Goal: Task Accomplishment & Management: Use online tool/utility

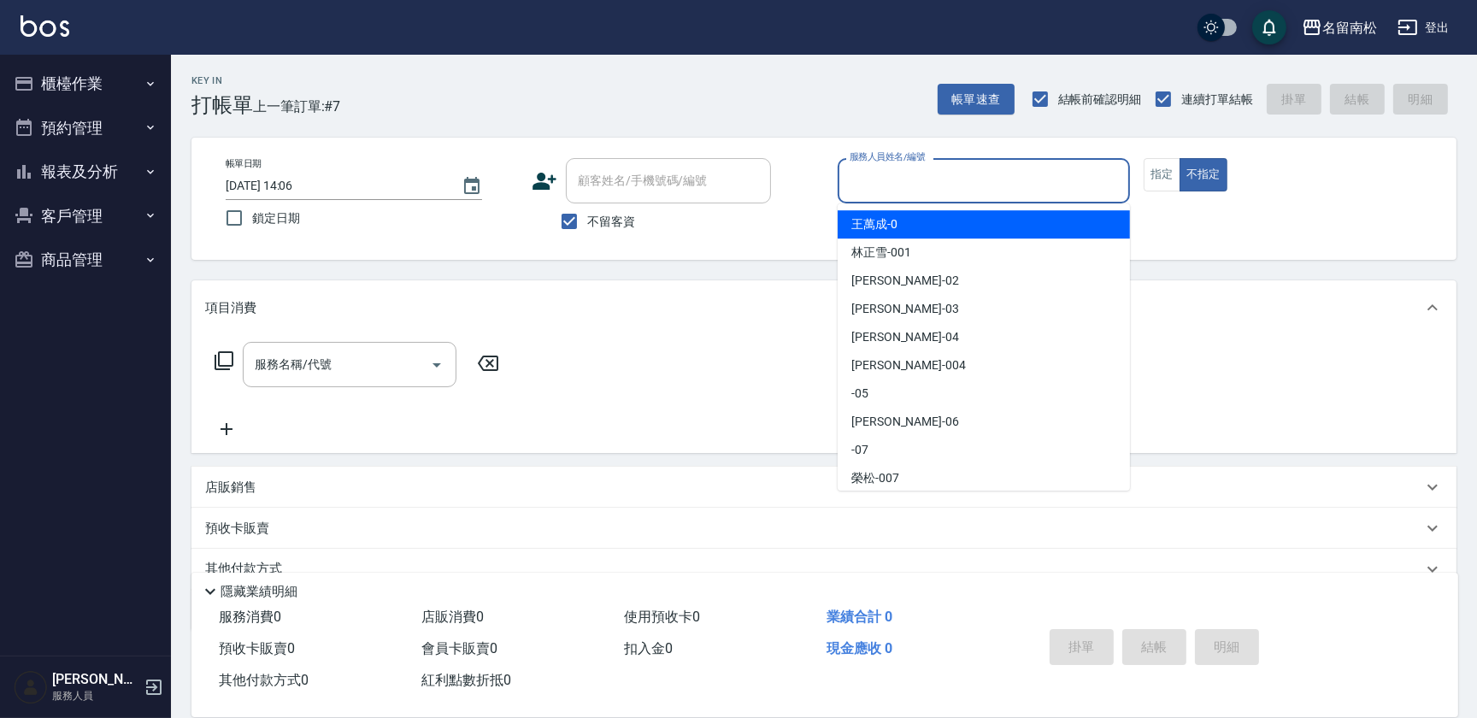
click at [943, 174] on input "服務人員姓名/編號" at bounding box center [984, 181] width 277 height 30
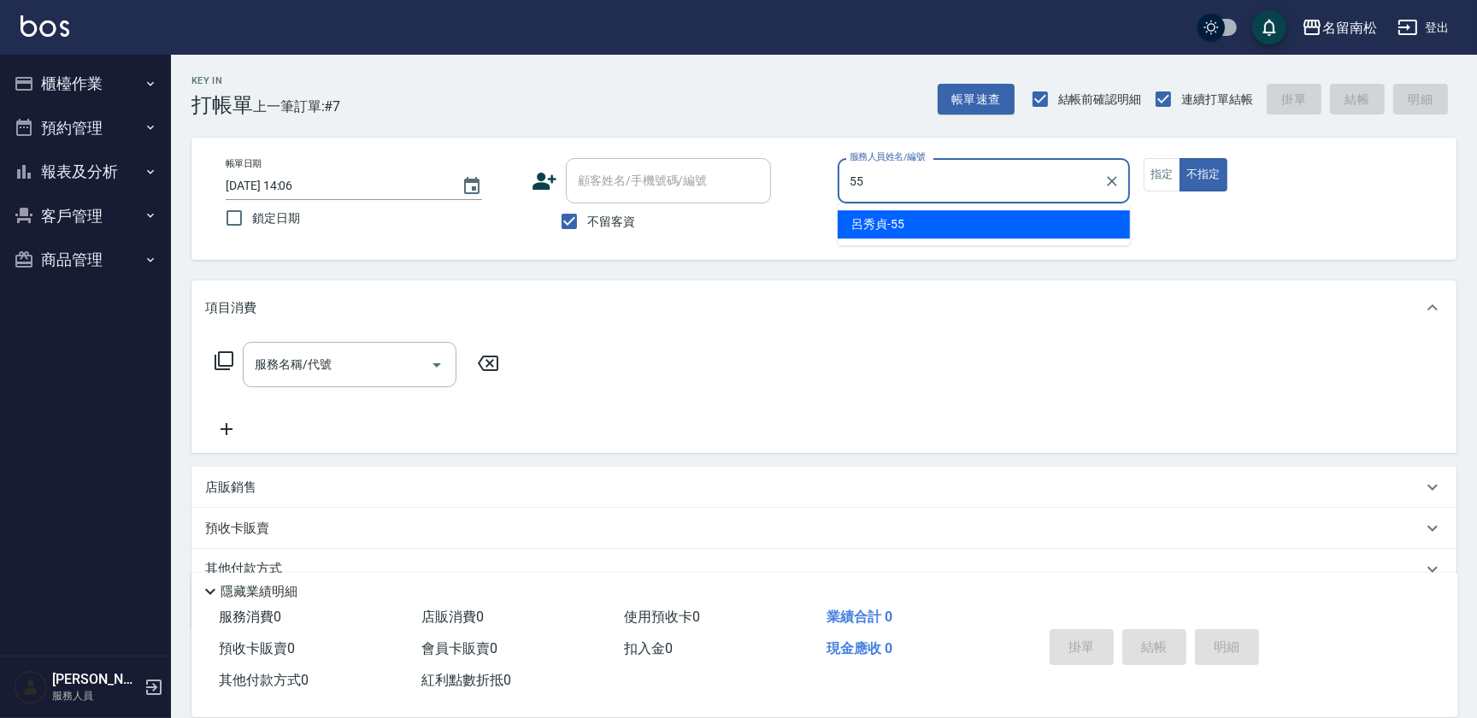
type input "[PERSON_NAME]-55"
type button "false"
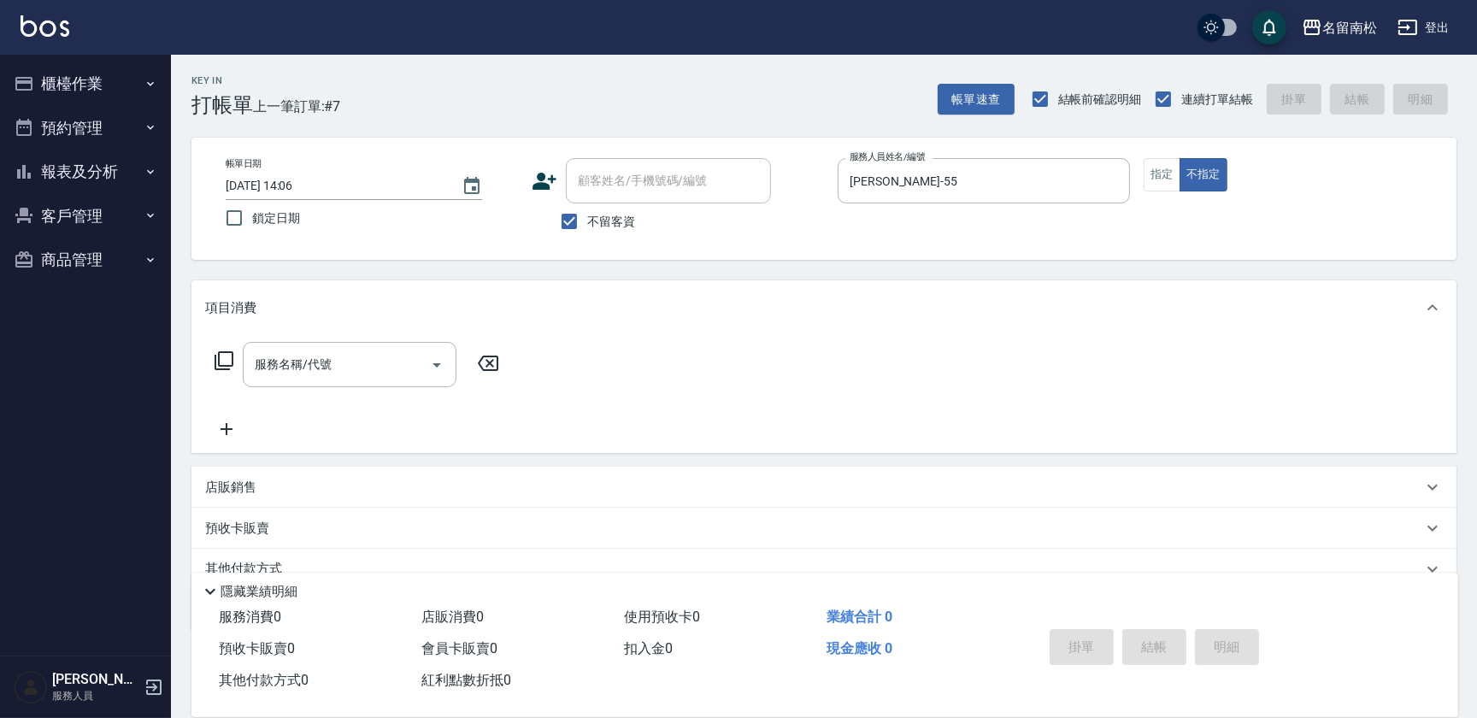
click at [224, 356] on icon at bounding box center [224, 361] width 21 height 21
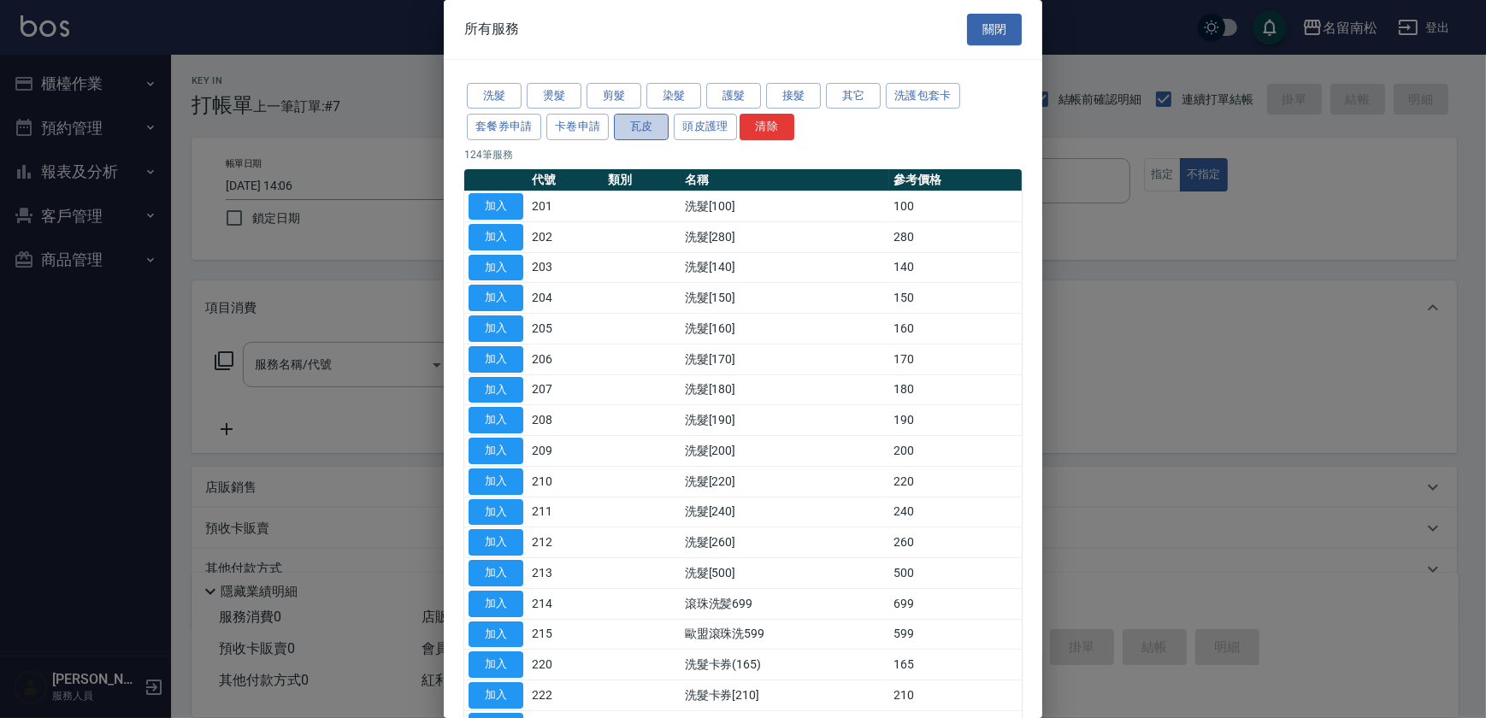
click at [639, 128] on button "瓦皮" at bounding box center [641, 127] width 55 height 27
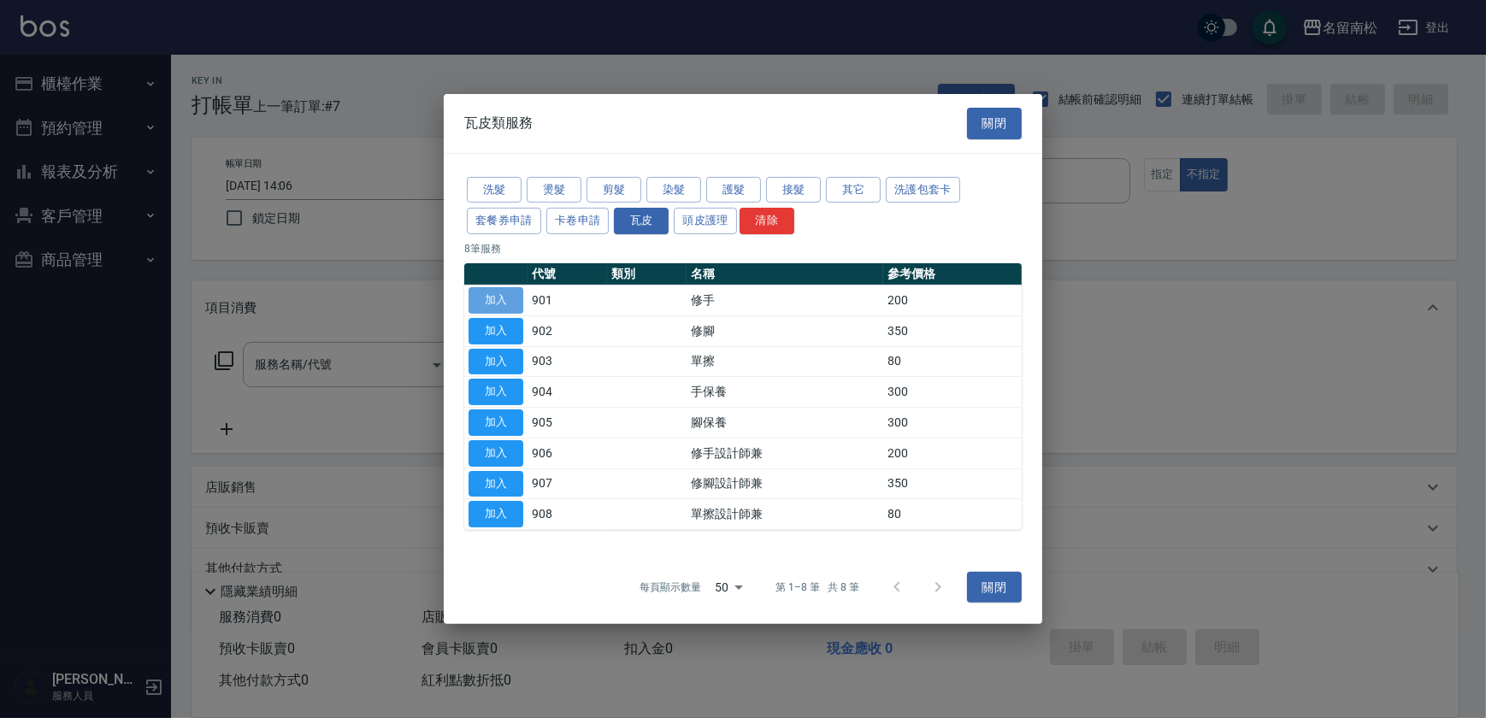
click at [504, 298] on button "加入" at bounding box center [496, 300] width 55 height 27
type input "修手(901)"
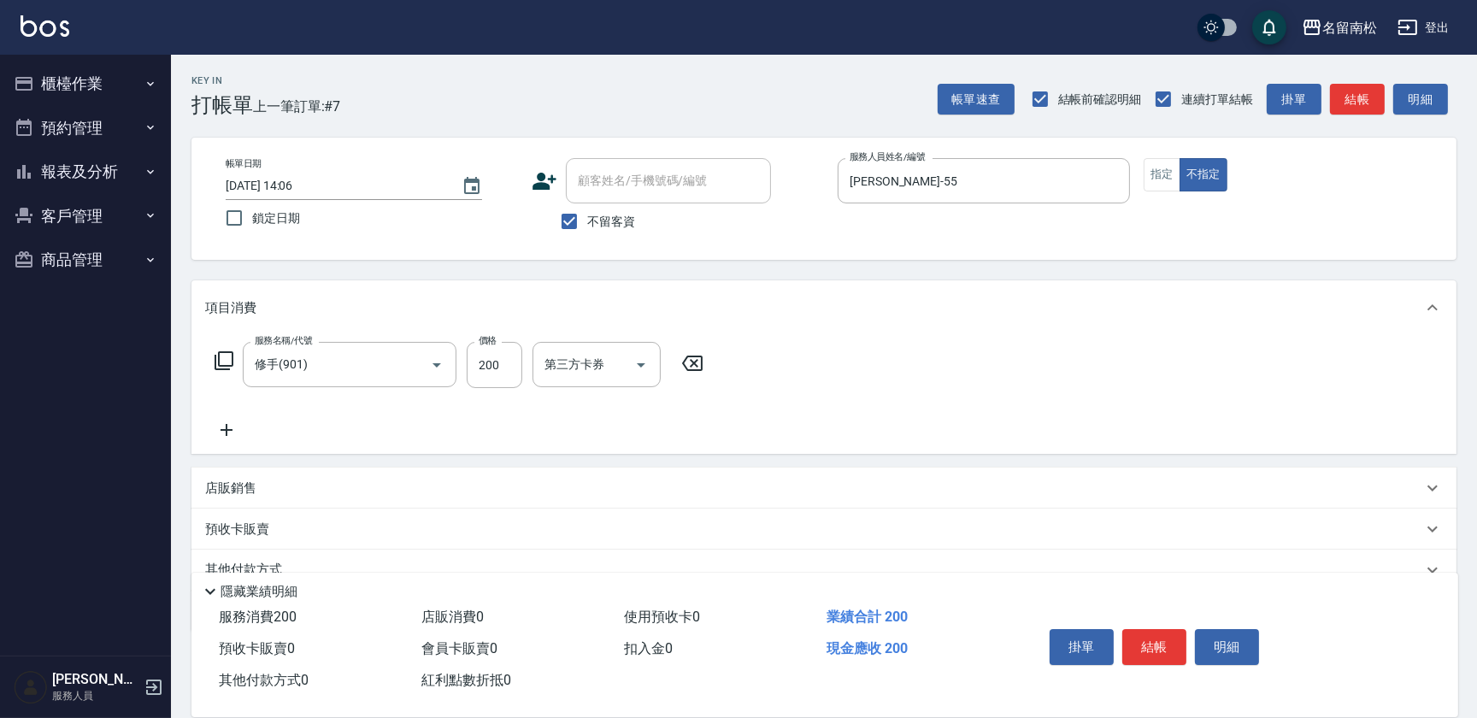
click at [223, 358] on icon at bounding box center [224, 361] width 21 height 21
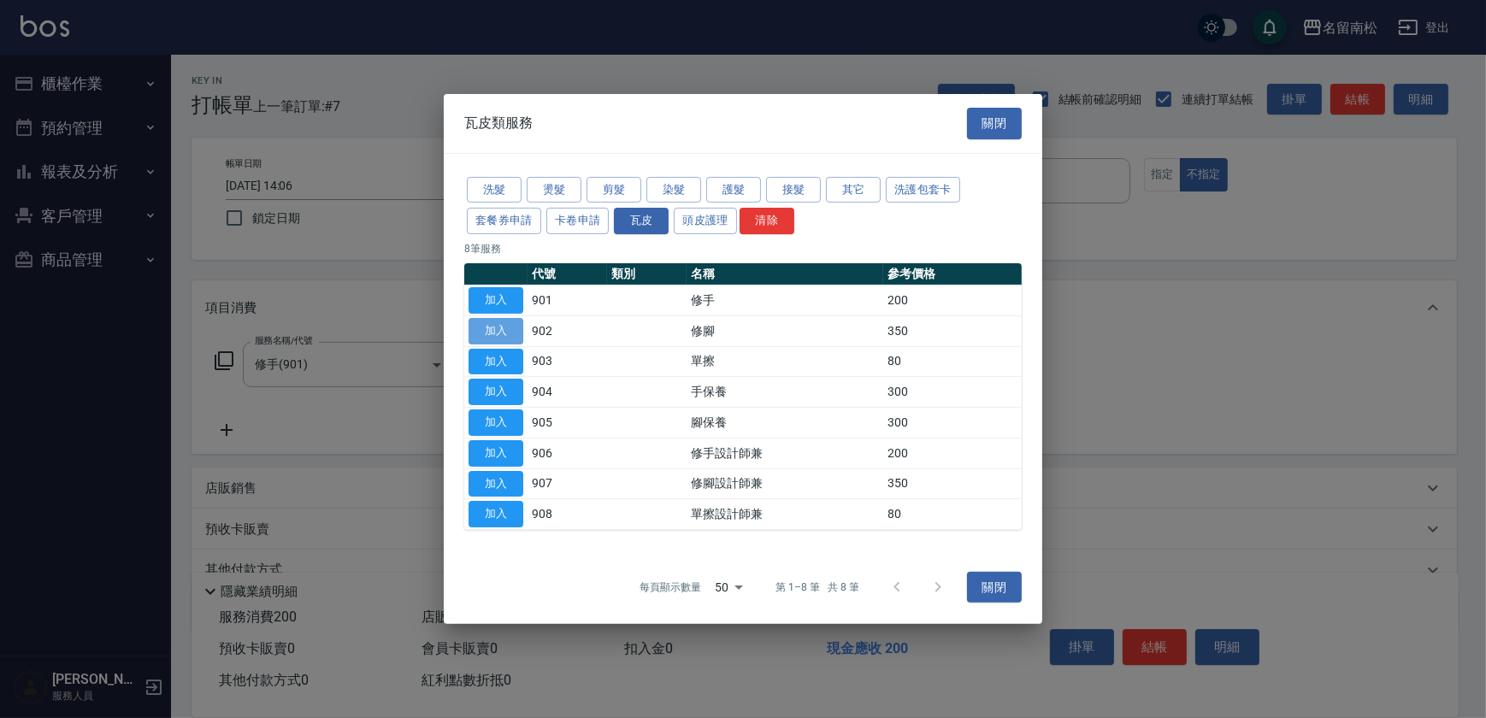
click at [499, 328] on button "加入" at bounding box center [496, 331] width 55 height 27
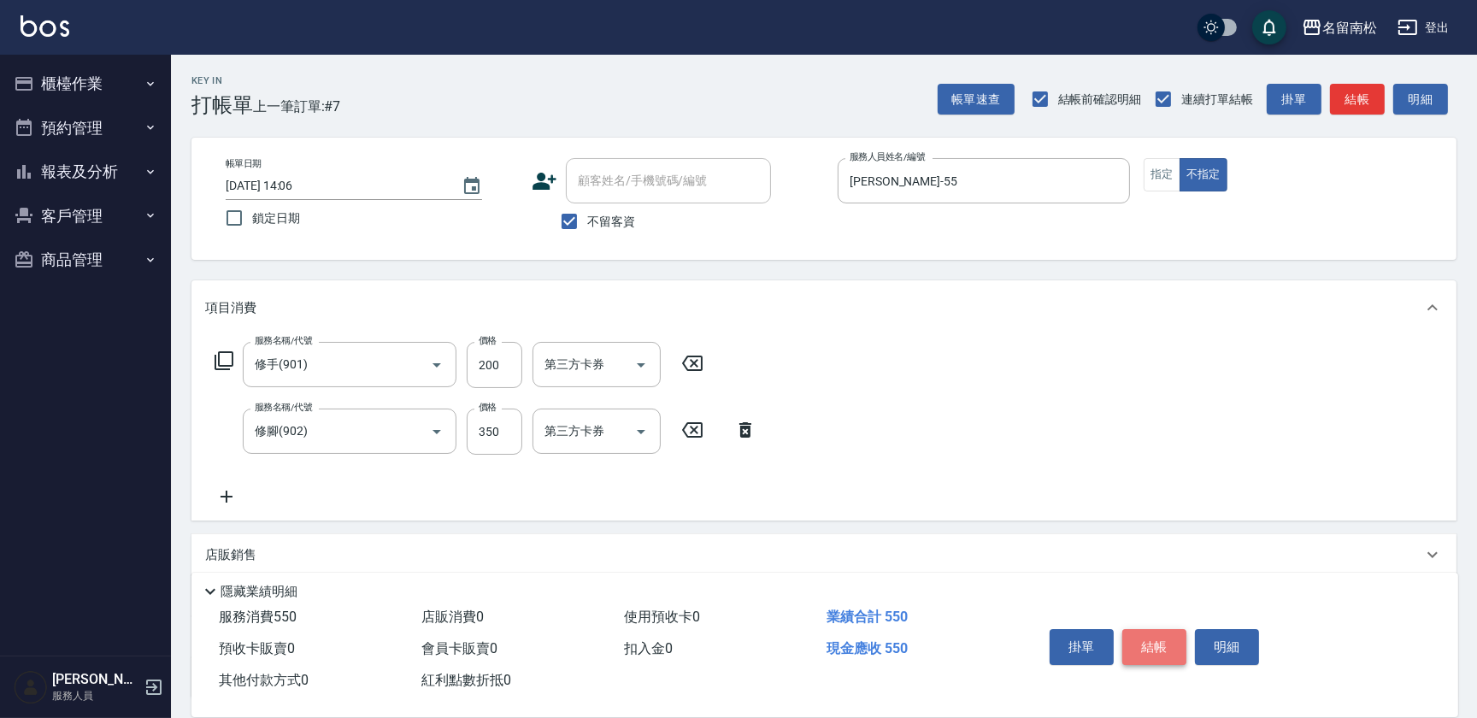
click at [1150, 629] on button "結帳" at bounding box center [1155, 647] width 64 height 36
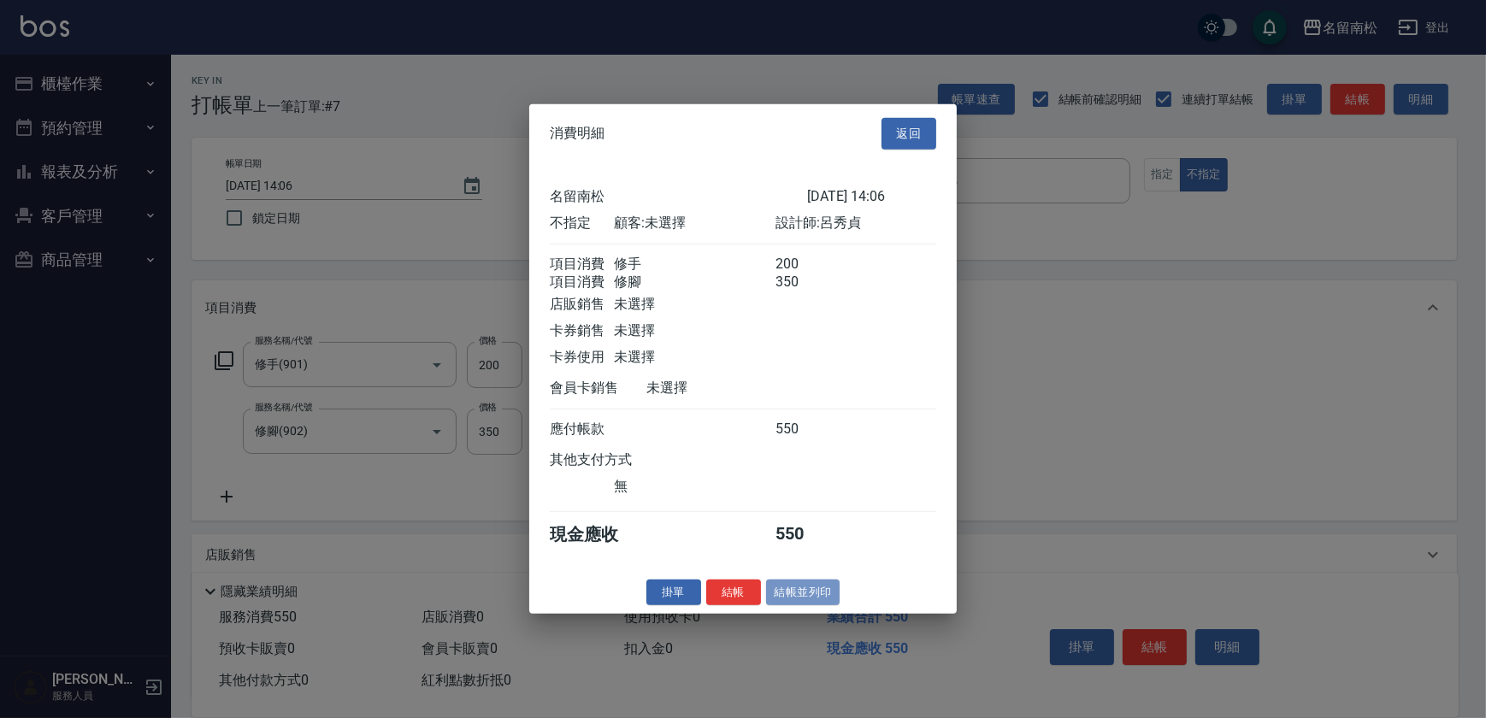
drag, startPoint x: 799, startPoint y: 599, endPoint x: 791, endPoint y: 604, distance: 9.2
click at [798, 600] on button "結帳並列印" at bounding box center [803, 592] width 74 height 27
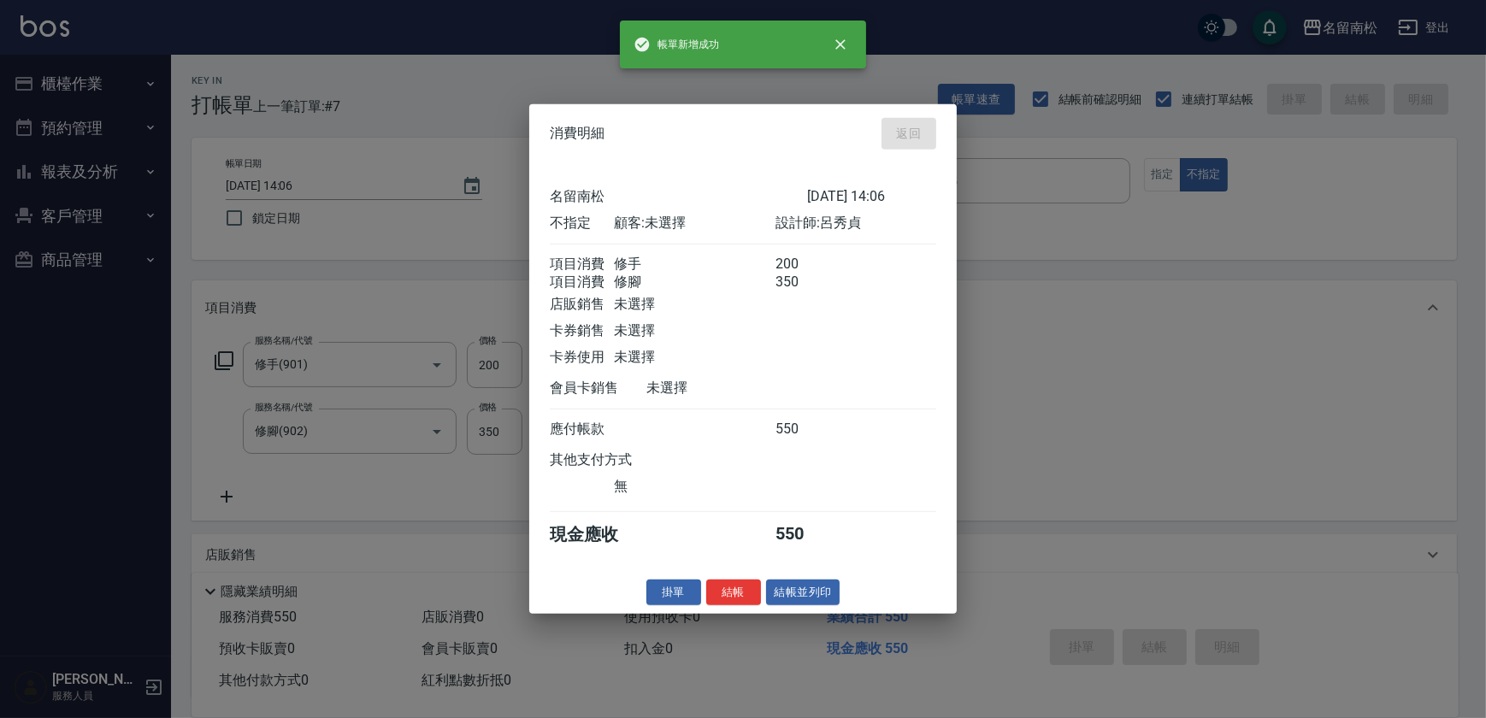
type input "[DATE] 15:33"
